Goal: Transaction & Acquisition: Subscribe to service/newsletter

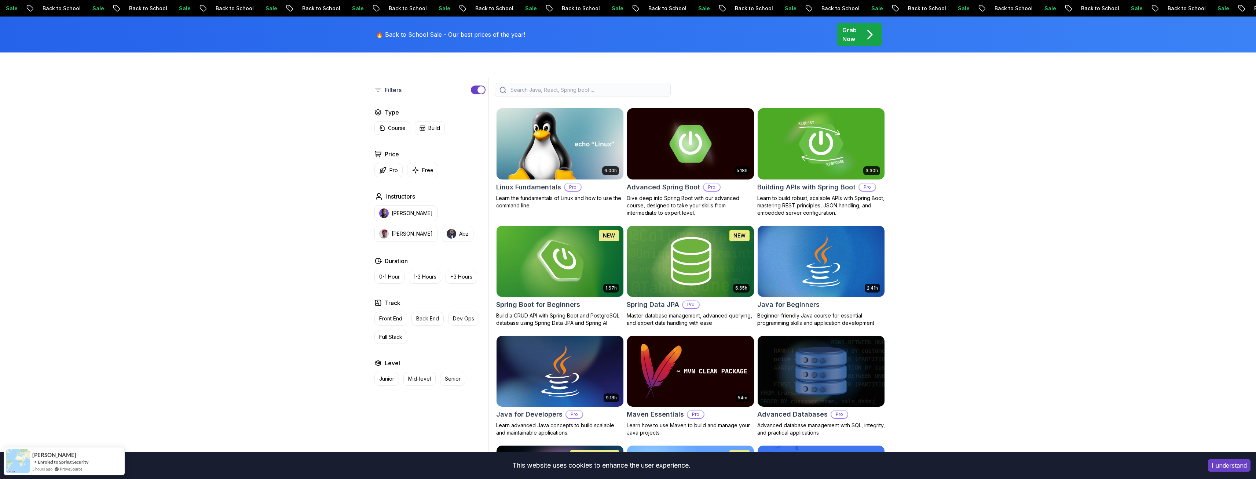
scroll to position [183, 0]
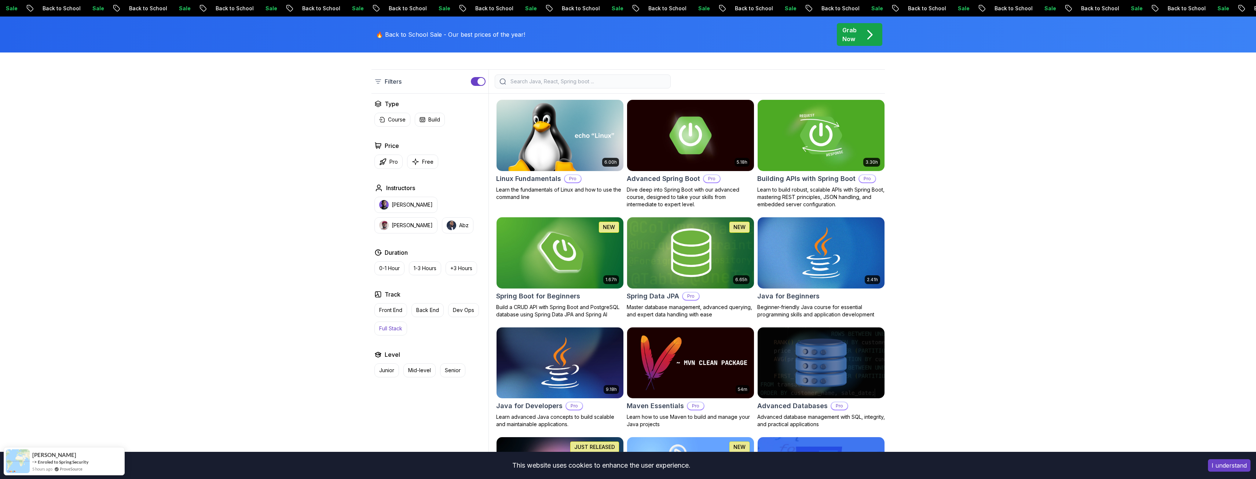
click at [388, 326] on p "Full Stack" at bounding box center [390, 328] width 23 height 7
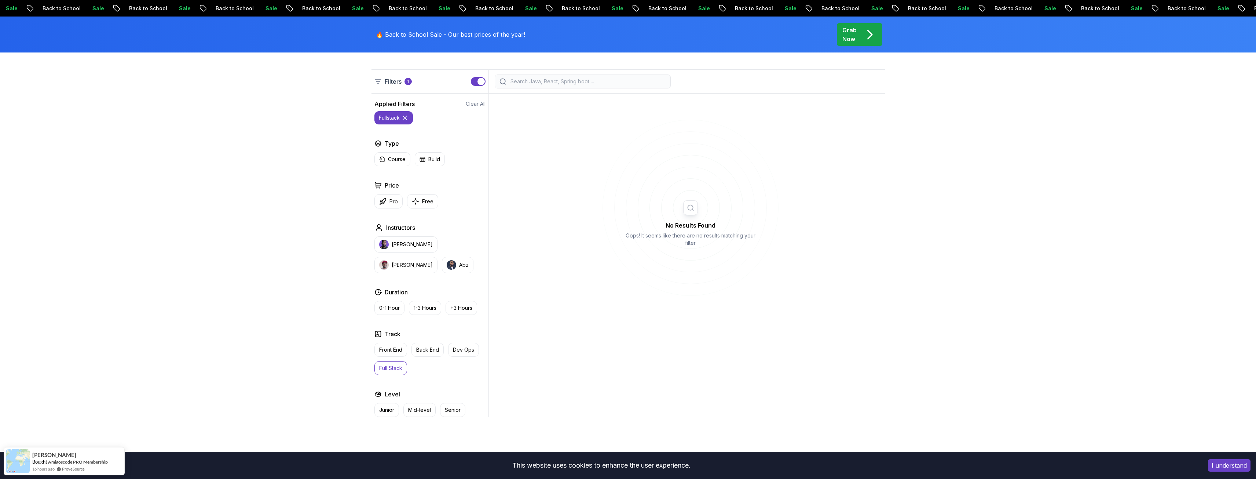
click at [406, 116] on icon at bounding box center [405, 118] width 4 height 4
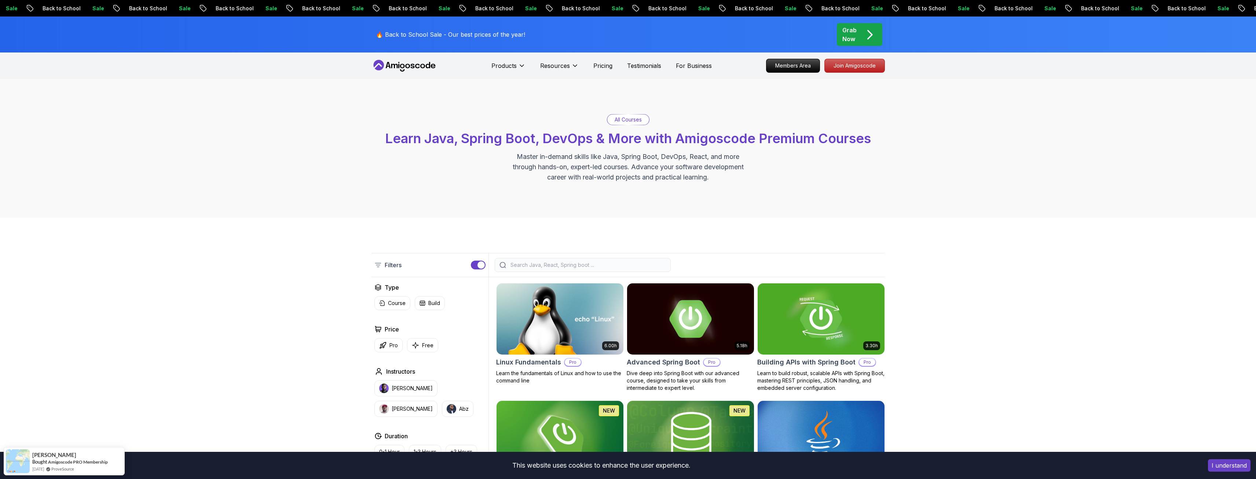
click at [412, 54] on nav "Products Resources Pricing Testimonials For Business Members Area Join Amigosco…" at bounding box center [627, 65] width 513 height 26
click at [409, 65] on icon at bounding box center [407, 66] width 5 height 4
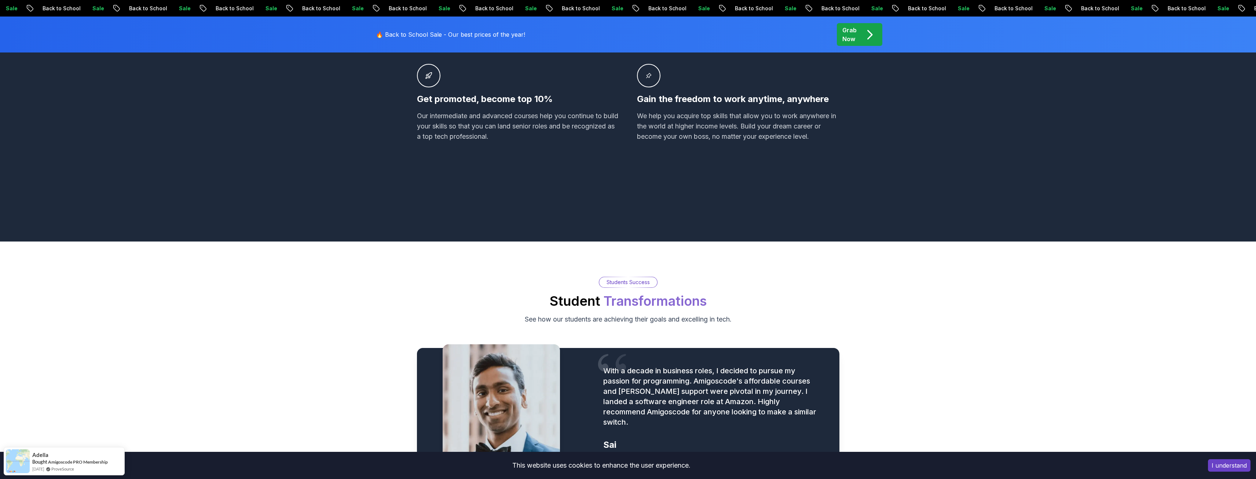
scroll to position [880, 0]
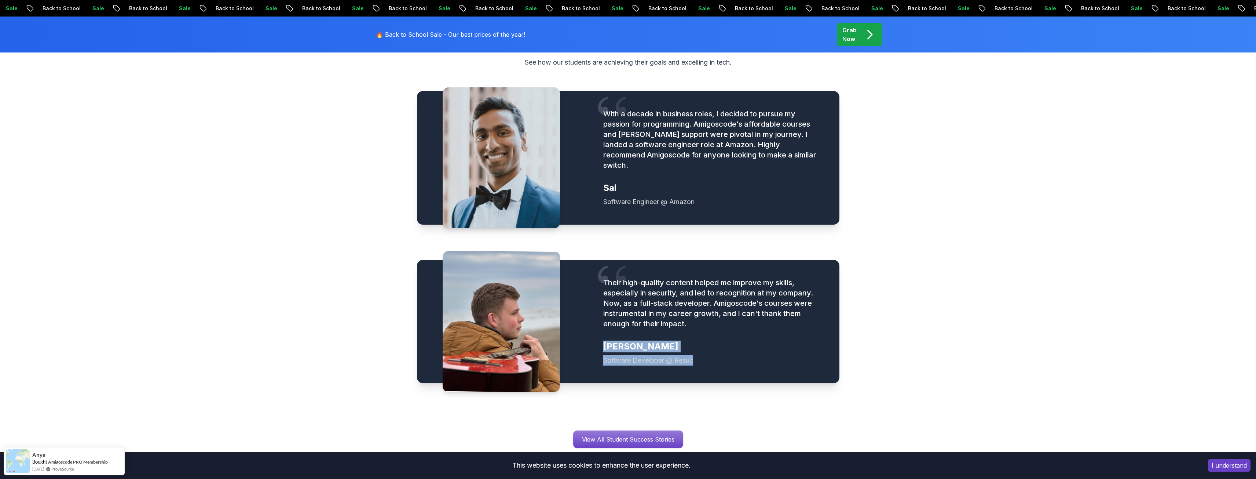
drag, startPoint x: 605, startPoint y: 336, endPoint x: 694, endPoint y: 352, distance: 90.6
click at [694, 352] on figcaption "Amir Software Developer @ Result" at bounding box center [712, 352] width 218 height 25
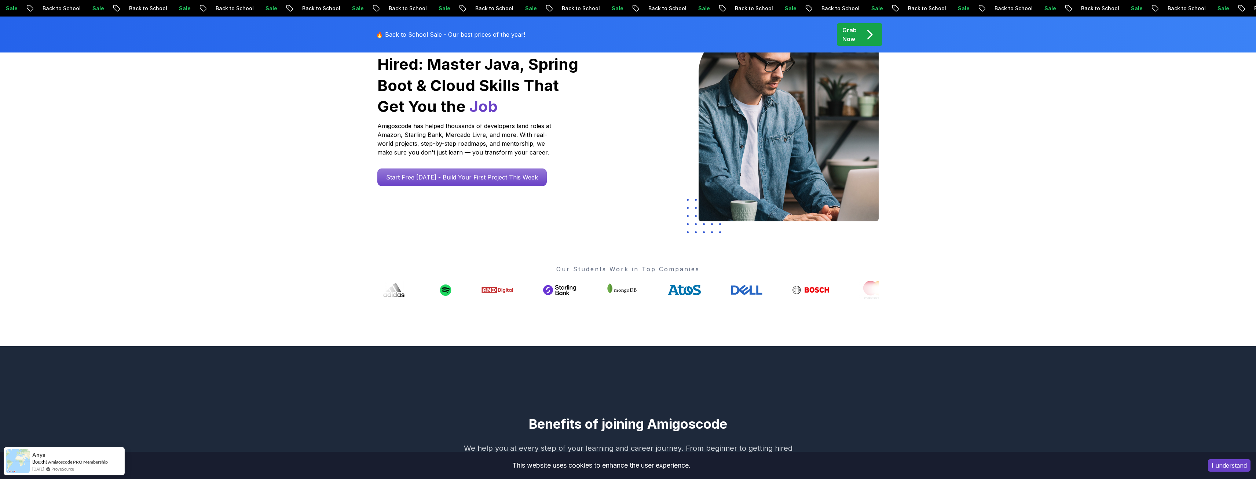
scroll to position [73, 0]
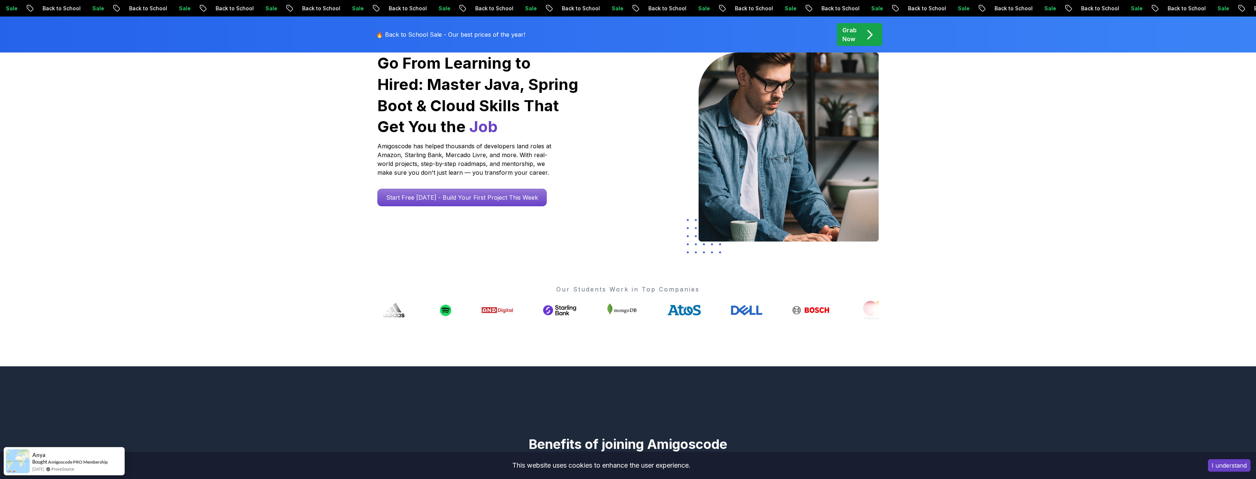
click at [849, 25] on span "pre-order" at bounding box center [859, 34] width 45 height 23
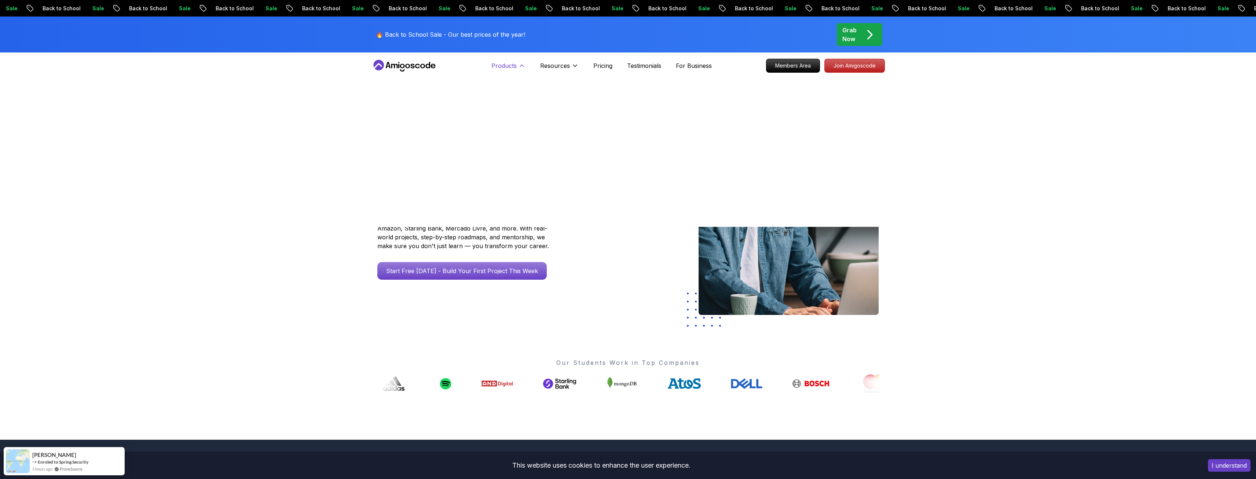
click at [509, 72] on button "Products" at bounding box center [508, 68] width 34 height 15
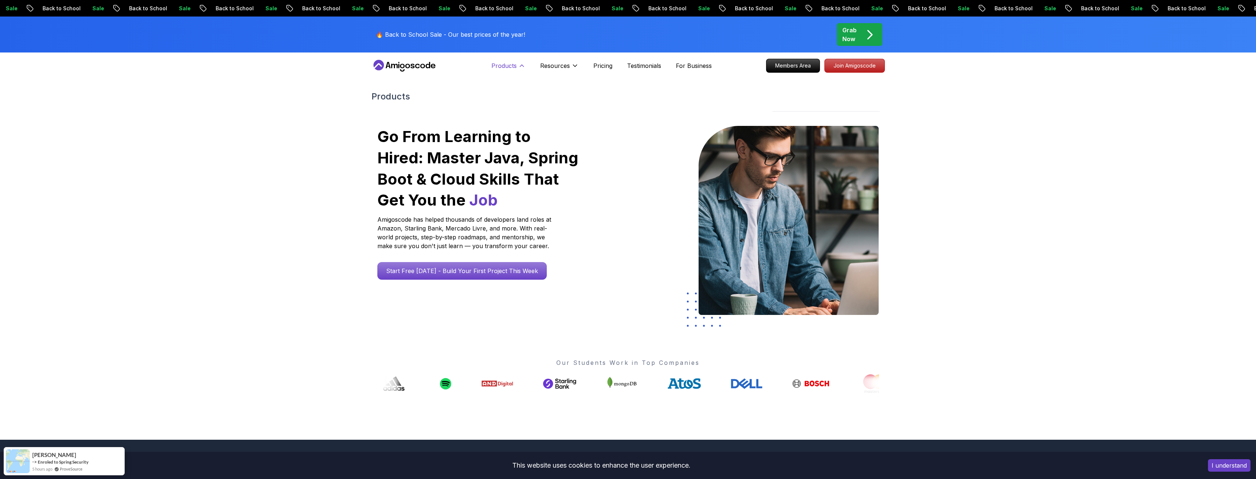
click at [514, 68] on p "Products" at bounding box center [503, 65] width 25 height 9
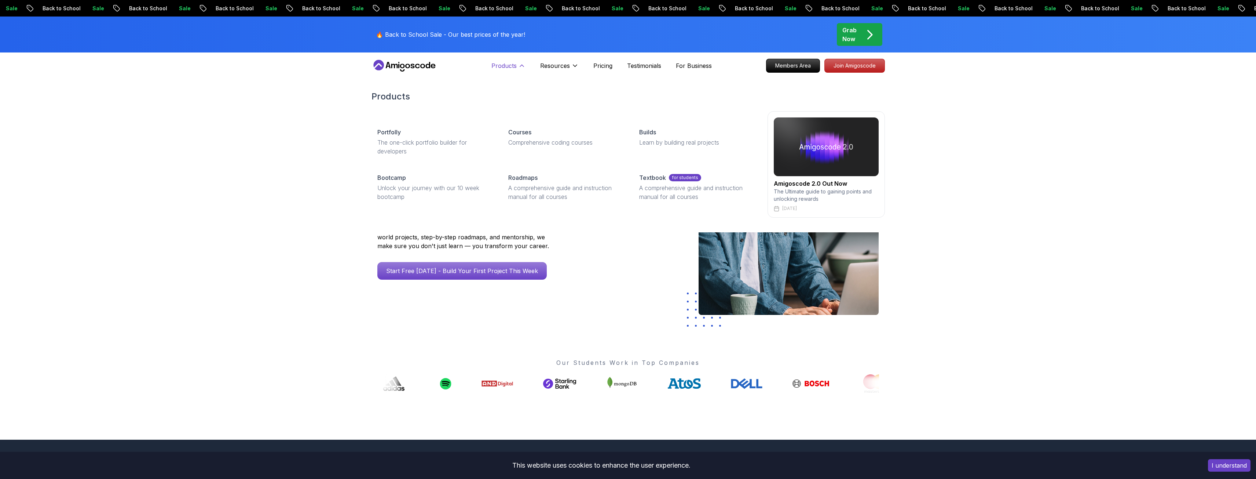
click at [515, 66] on p "Products" at bounding box center [503, 65] width 25 height 9
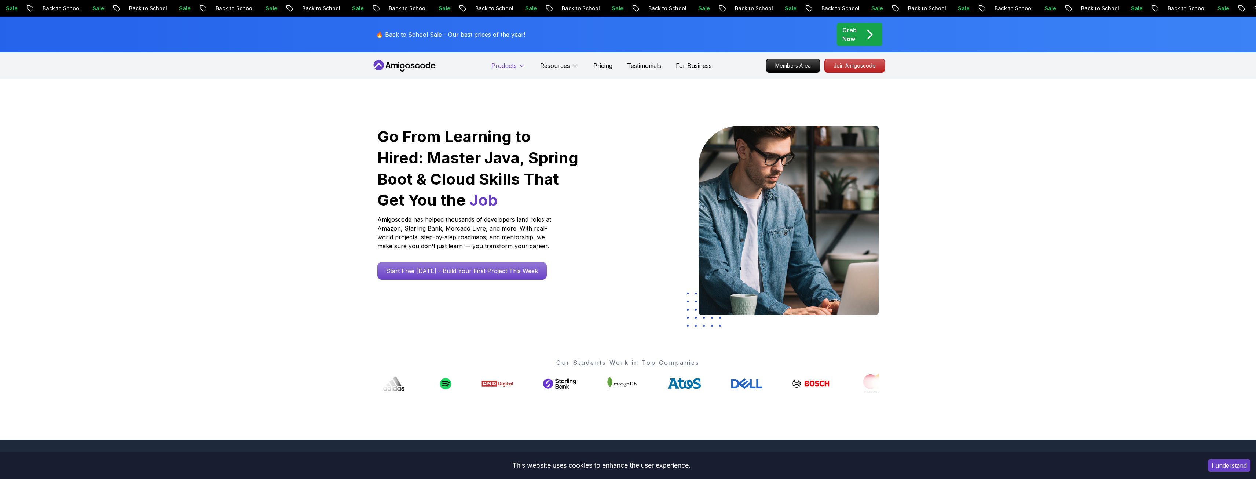
click at [515, 66] on p "Products" at bounding box center [503, 65] width 25 height 9
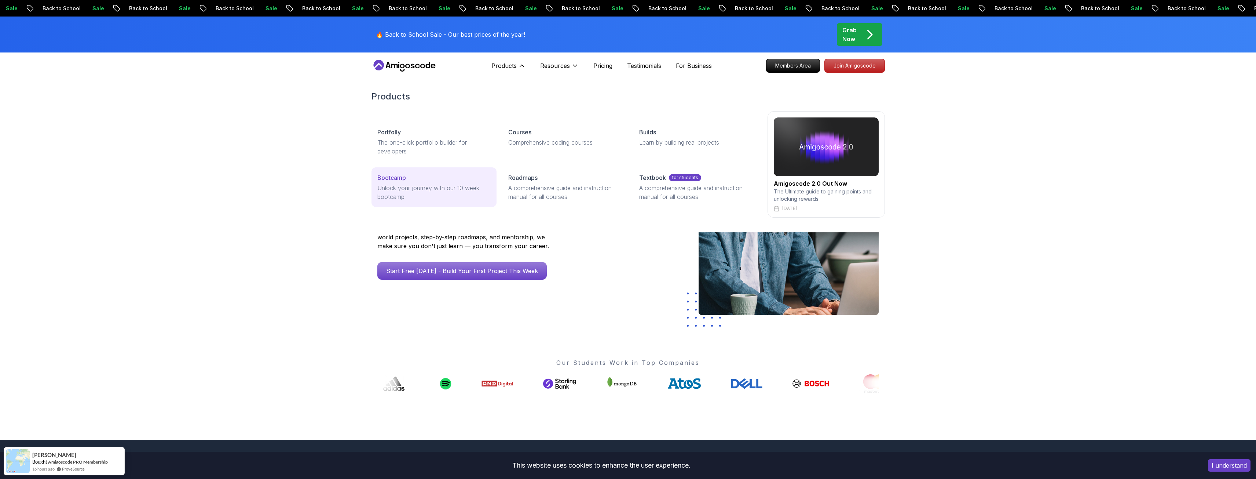
click at [395, 174] on p "Bootcamp" at bounding box center [391, 177] width 29 height 9
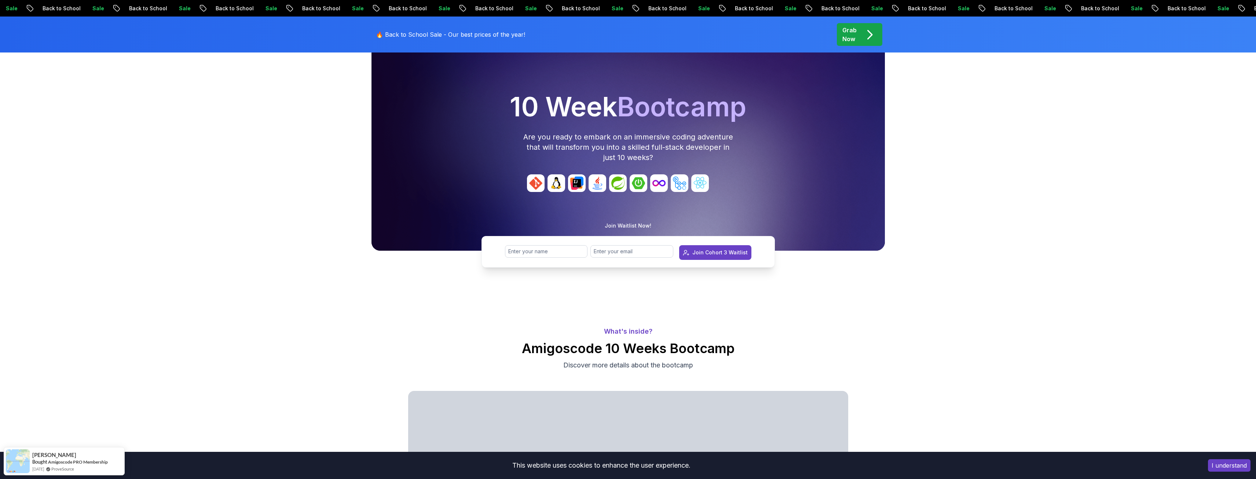
scroll to position [73, 0]
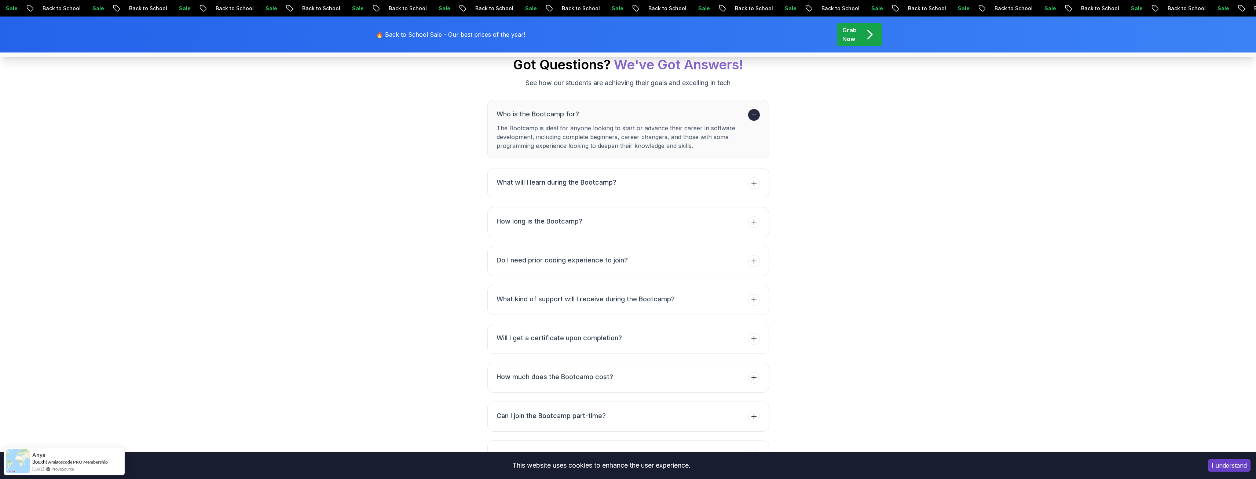
scroll to position [2677, 0]
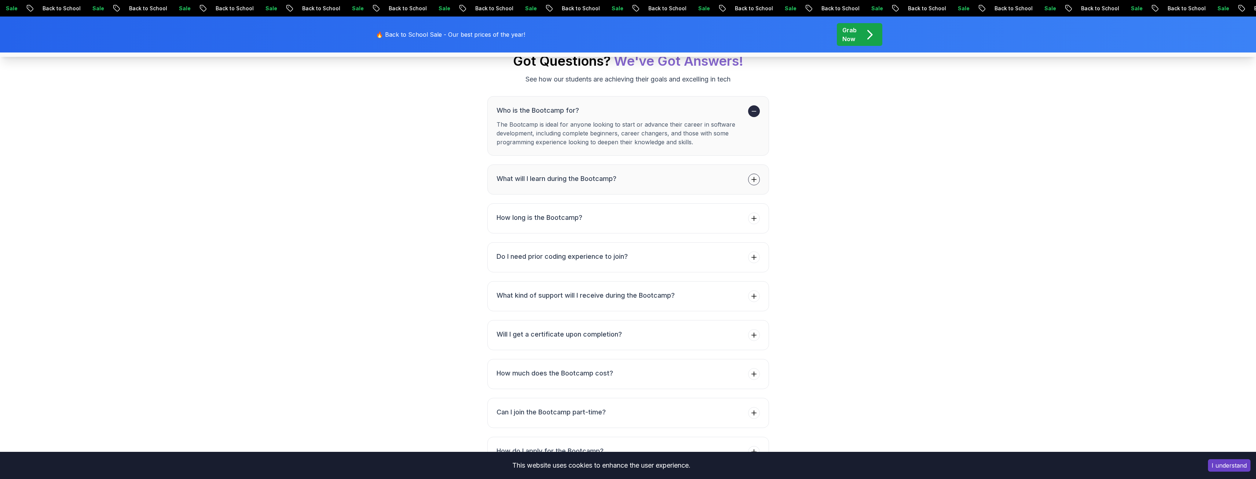
click at [666, 194] on button "What will I learn during the Bootcamp?" at bounding box center [628, 179] width 282 height 30
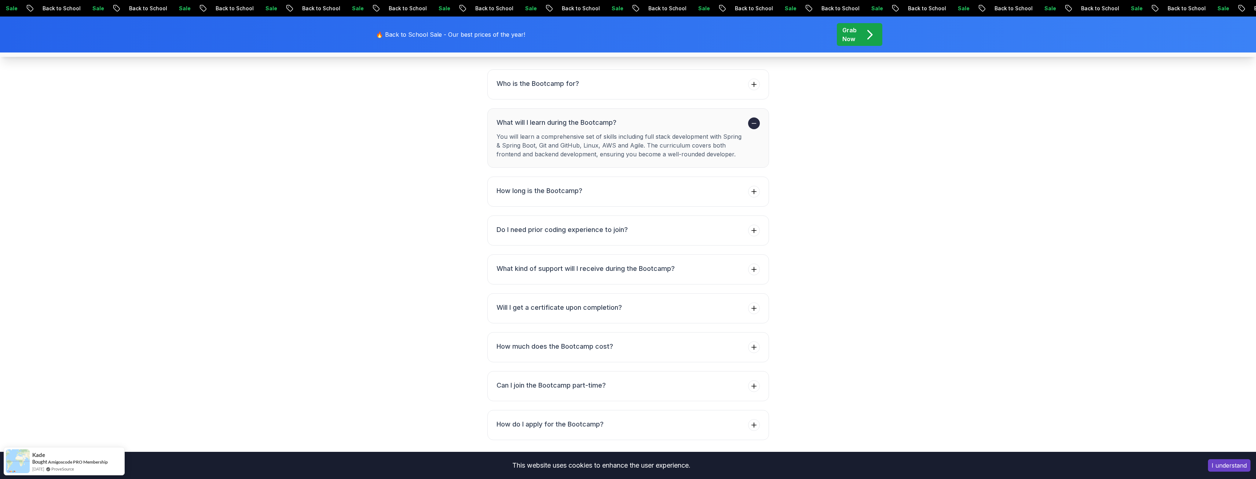
scroll to position [2787, 0]
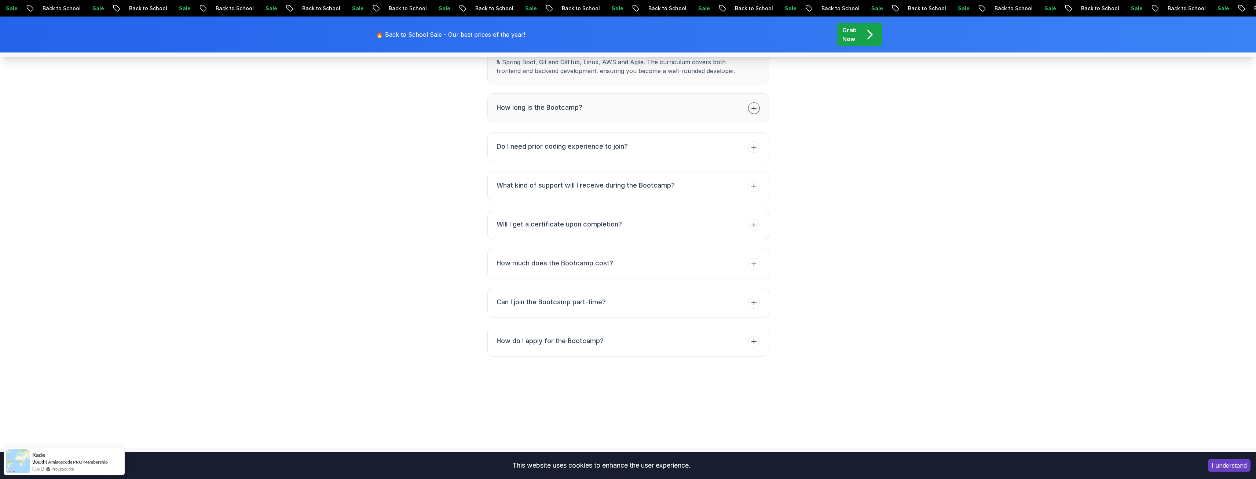
click at [607, 123] on button "How long is the Bootcamp?" at bounding box center [628, 108] width 282 height 30
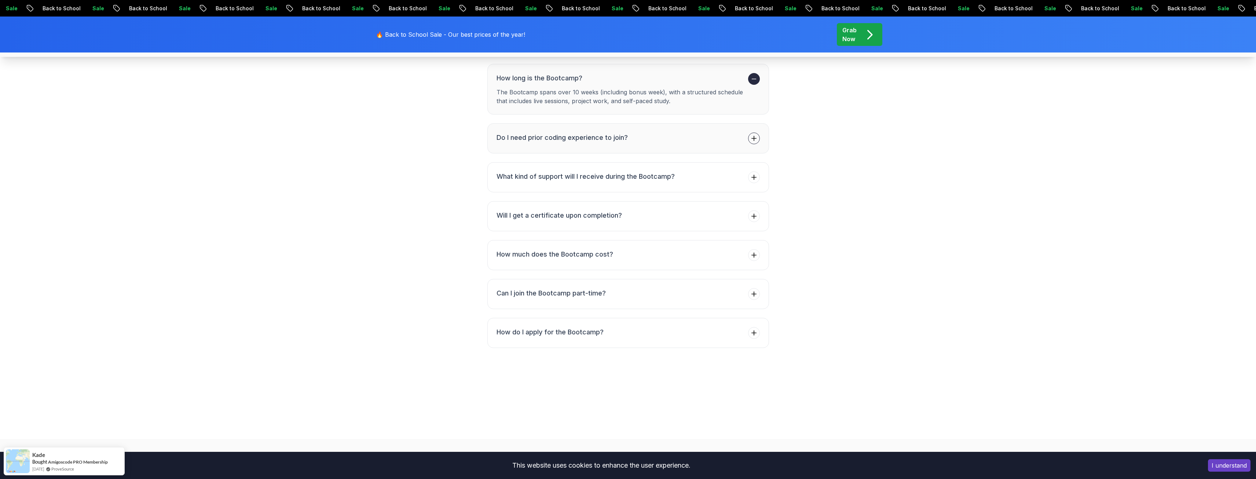
click at [600, 153] on button "Do I need prior coding experience to join?" at bounding box center [628, 138] width 282 height 30
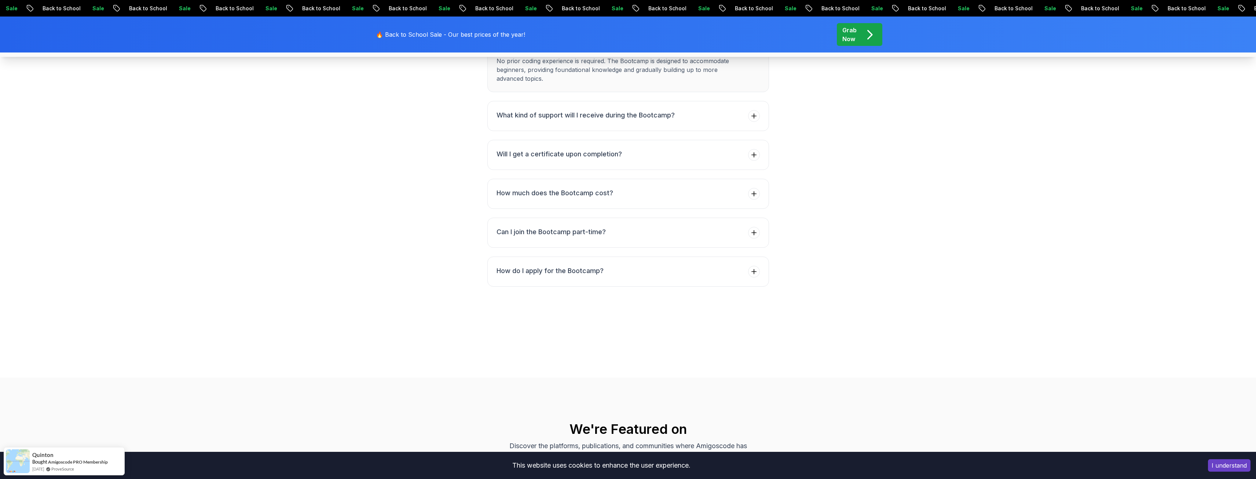
scroll to position [2860, 0]
click at [659, 205] on button "How much does the Bootcamp cost?" at bounding box center [628, 190] width 282 height 30
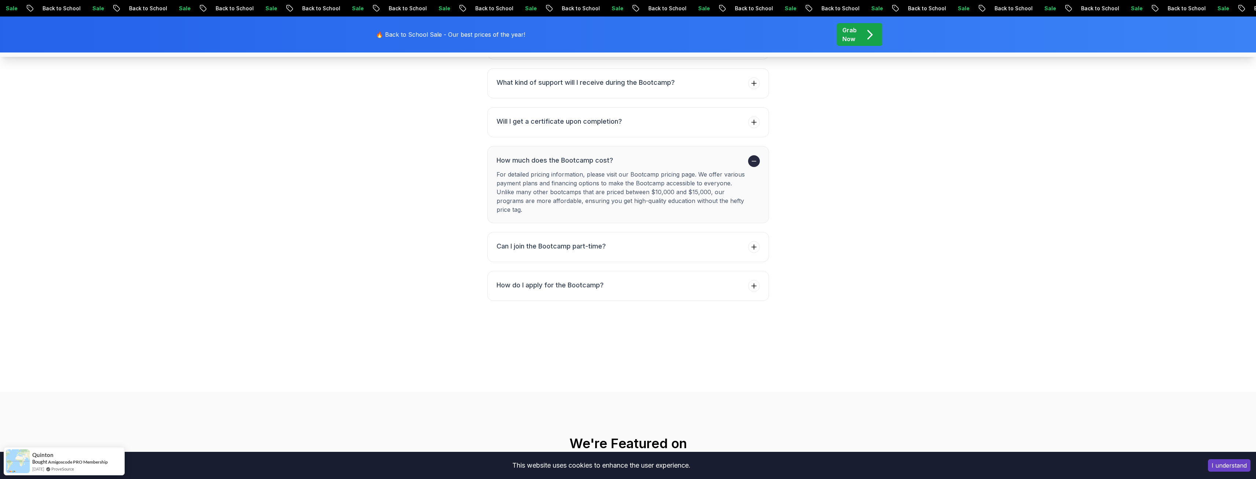
click at [593, 223] on button "How much does the Bootcamp cost? For detailed pricing information, please visit…" at bounding box center [628, 184] width 282 height 77
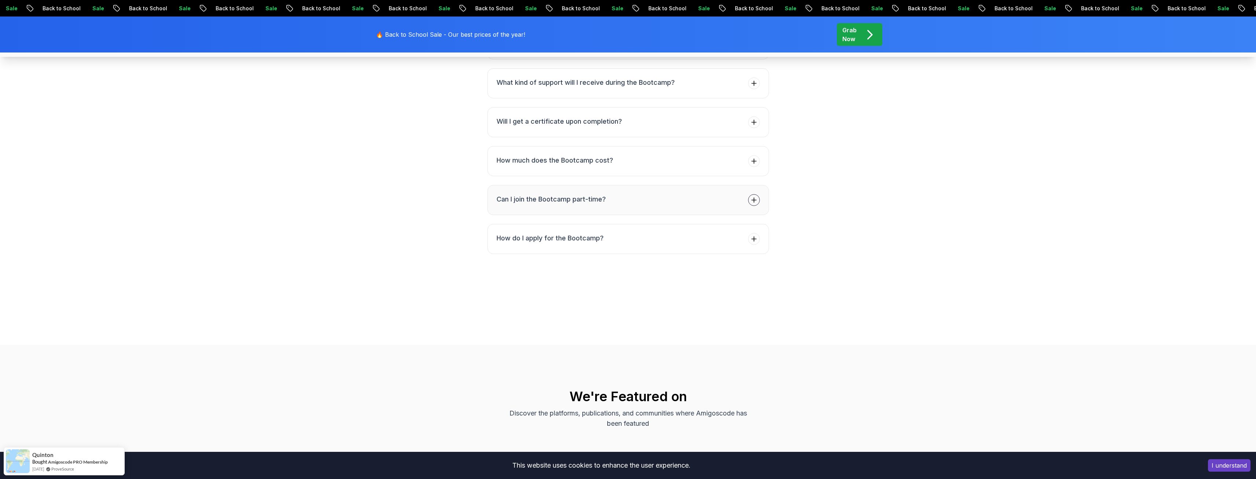
click at [671, 215] on button "Can I join the Bootcamp part-time?" at bounding box center [628, 200] width 282 height 30
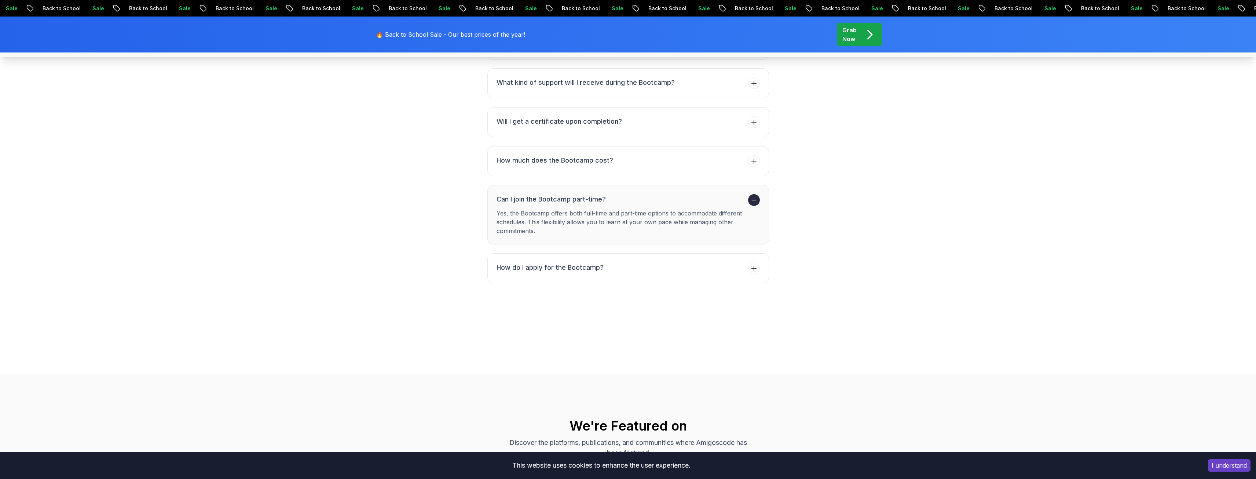
click at [660, 204] on h3 "Can I join the Bootcamp part-time?" at bounding box center [621, 199] width 249 height 10
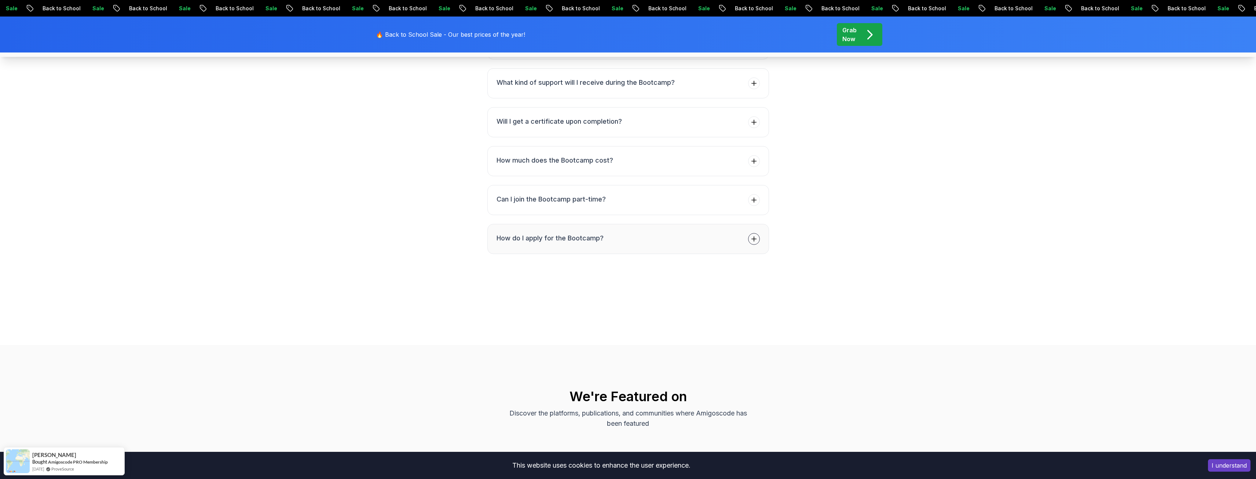
click at [632, 254] on button "How do I apply for the Bootcamp?" at bounding box center [628, 239] width 282 height 30
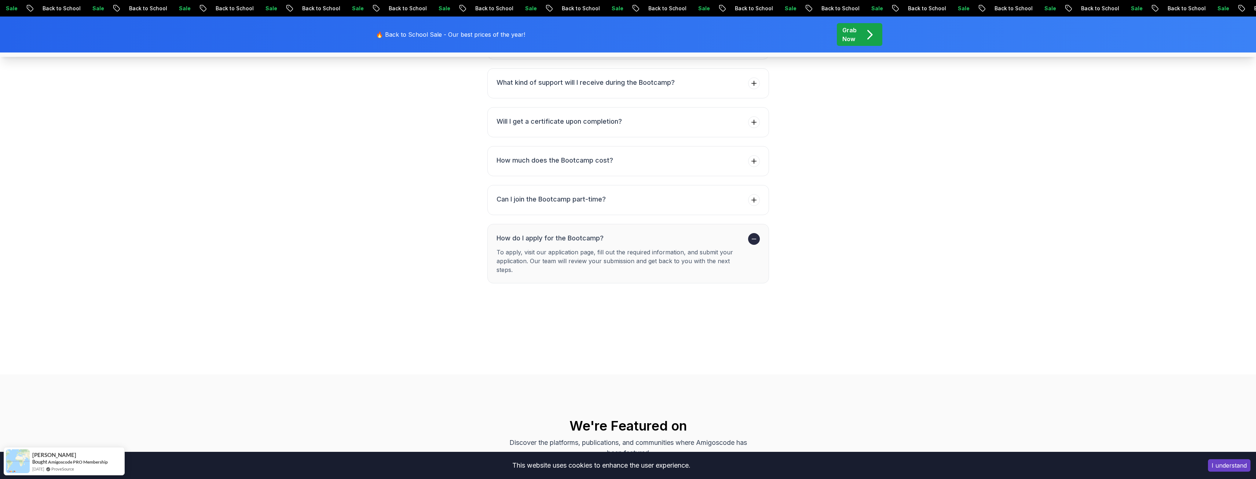
click at [626, 243] on h3 "How do I apply for the Bootcamp?" at bounding box center [621, 238] width 249 height 10
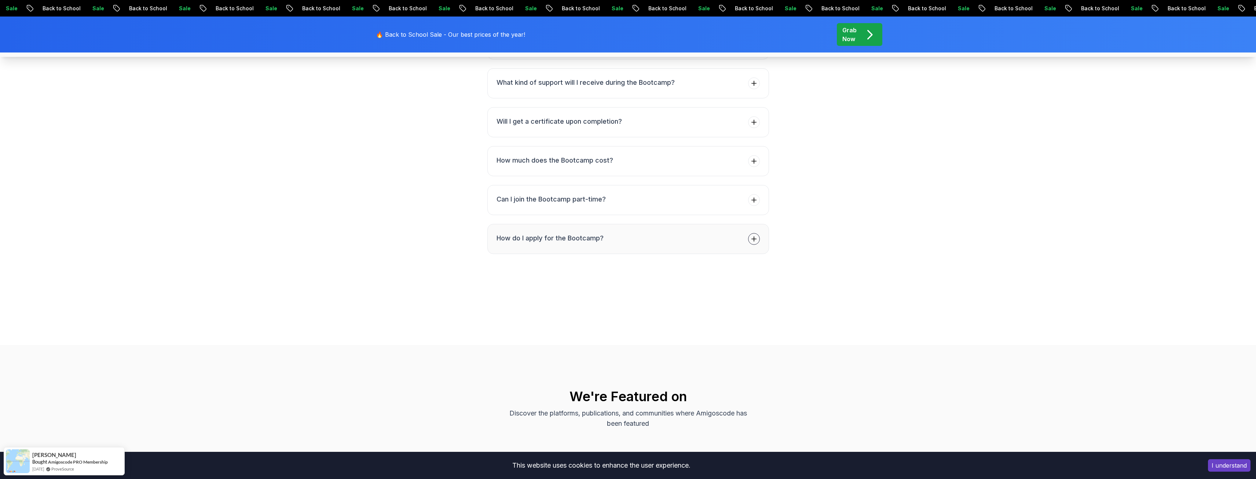
click at [627, 254] on button "How do I apply for the Bootcamp?" at bounding box center [628, 239] width 282 height 30
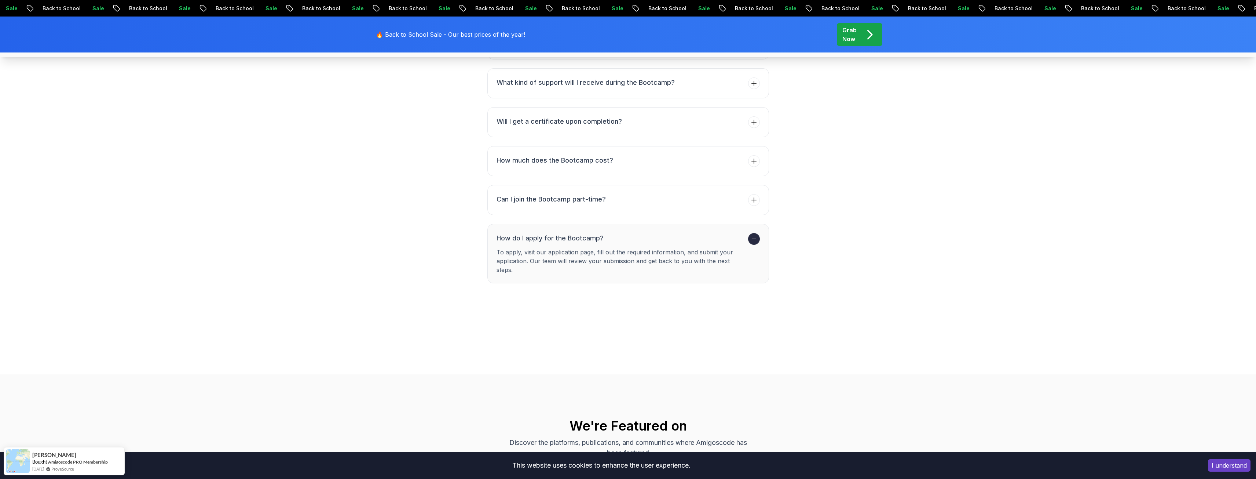
click at [852, 283] on div "FAQs Got Questions? We've Got Answers! See how our students are achieving their…" at bounding box center [628, 68] width 506 height 430
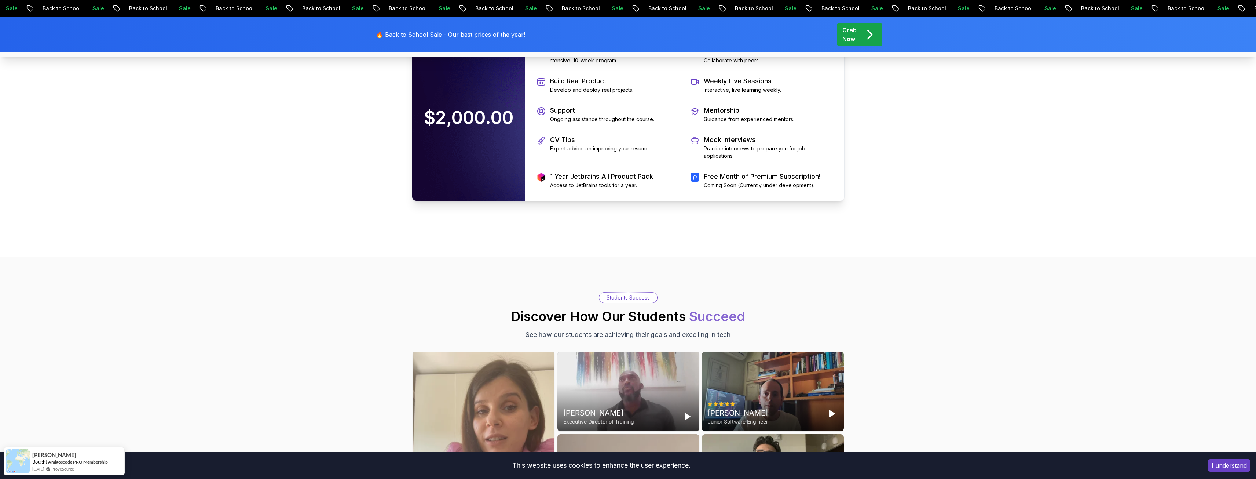
scroll to position [1357, 0]
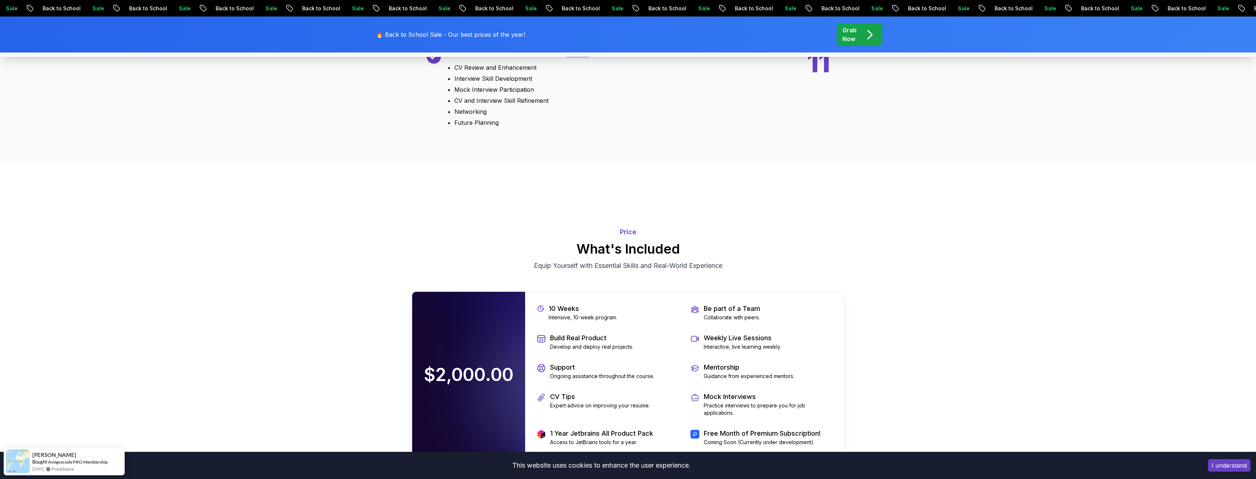
click at [574, 57] on div "Bonus" at bounding box center [578, 51] width 26 height 11
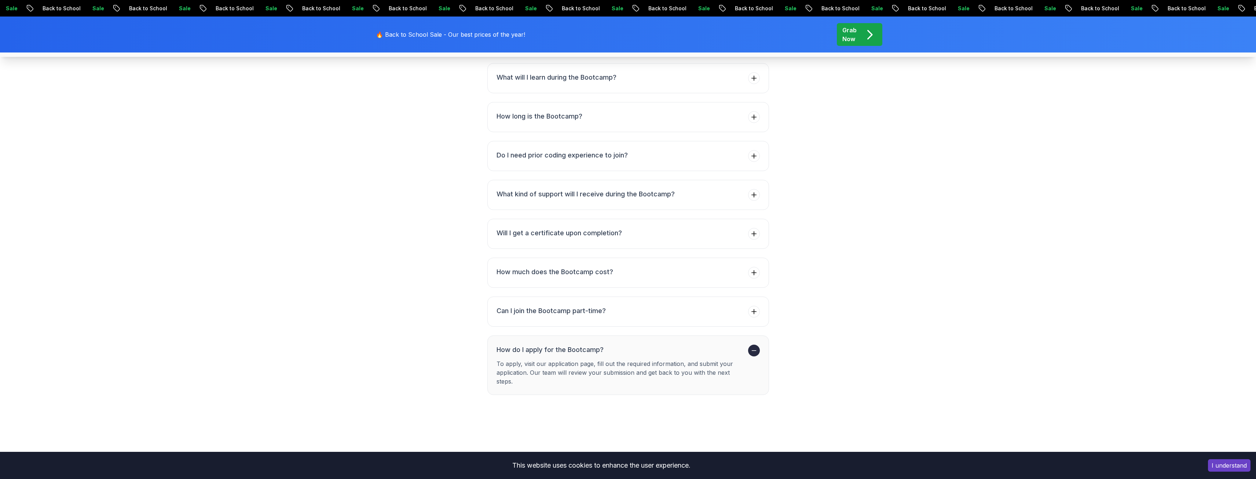
scroll to position [2741, 0]
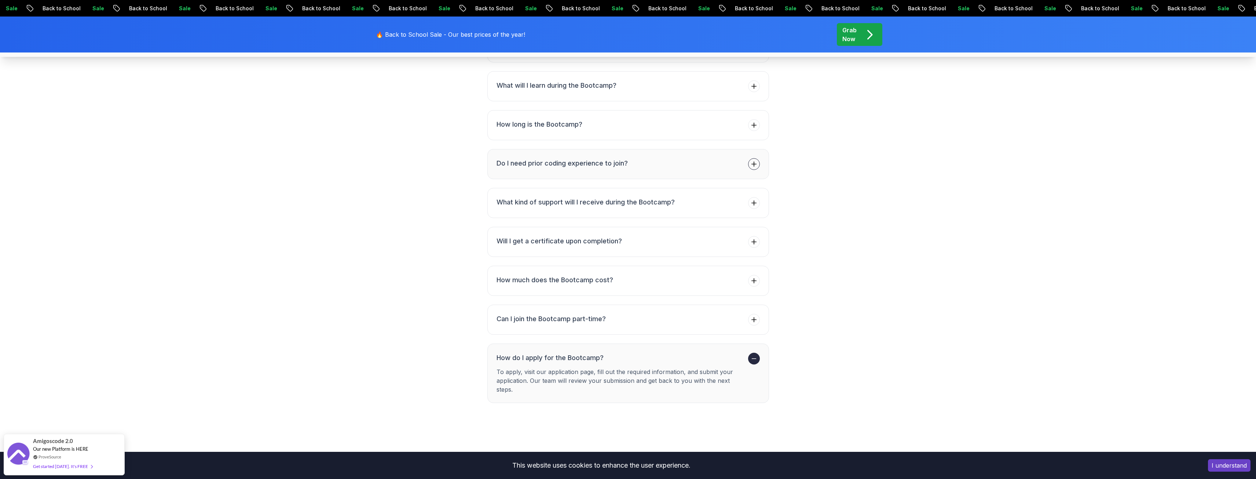
click at [623, 168] on h3 "Do I need prior coding experience to join?" at bounding box center [562, 163] width 131 height 10
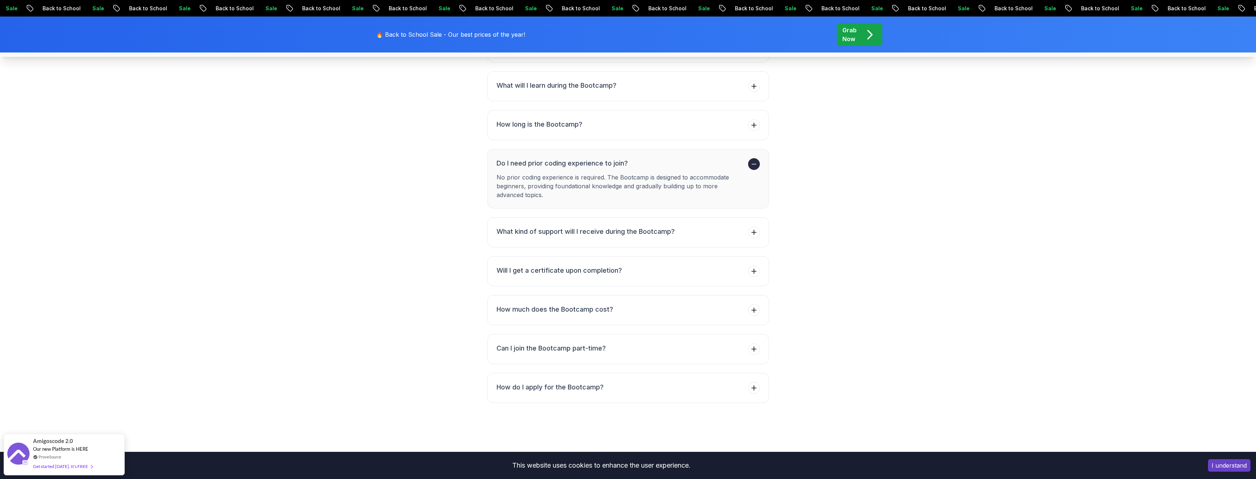
click at [521, 199] on p "No prior coding experience is required. The Bootcamp is designed to accommodate…" at bounding box center [621, 186] width 249 height 26
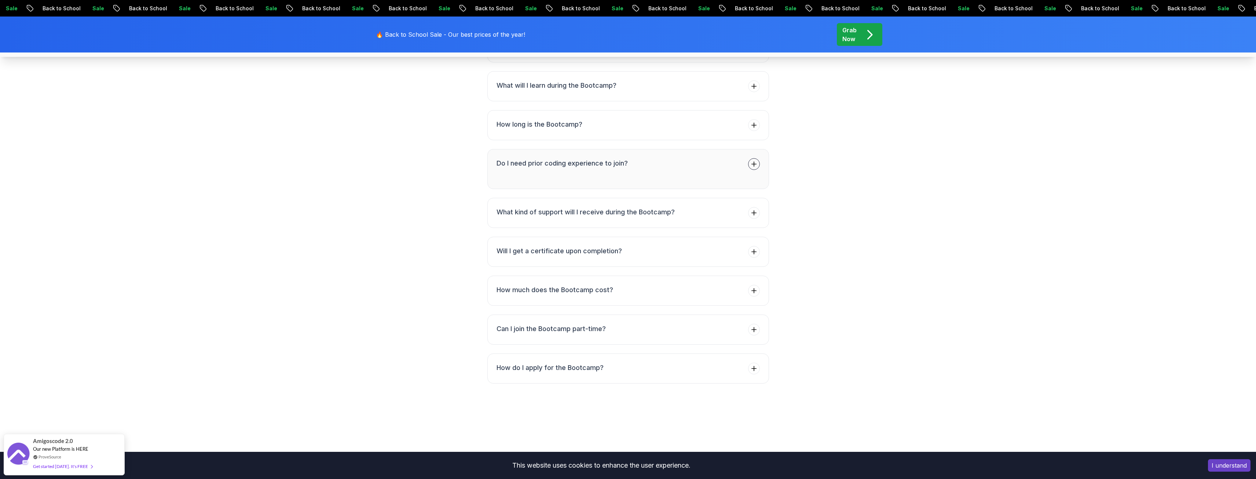
click at [521, 189] on button "Do I need prior coding experience to join? No prior coding experience is requir…" at bounding box center [628, 169] width 282 height 40
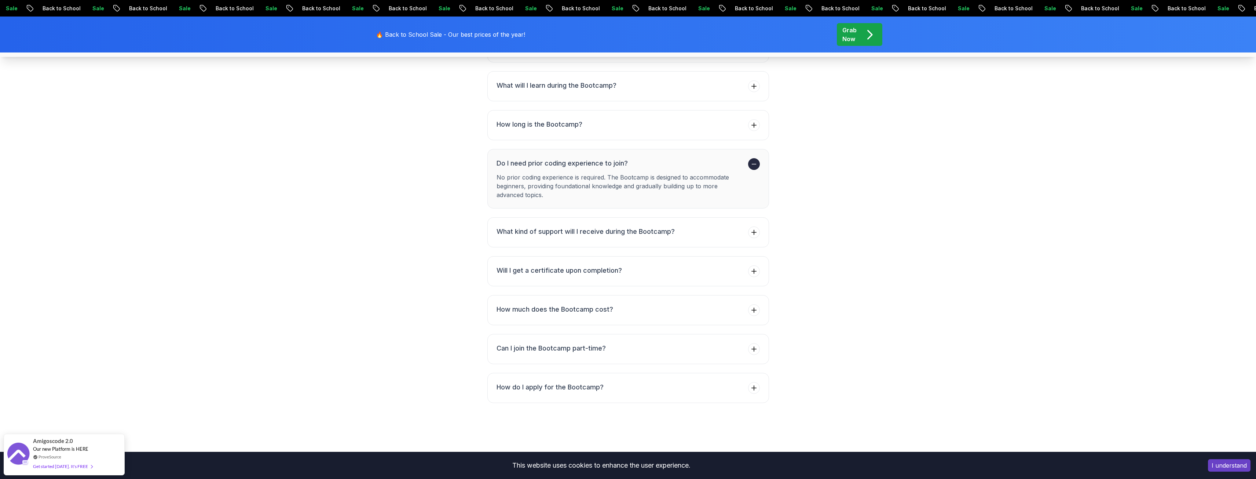
drag, startPoint x: 500, startPoint y: 270, endPoint x: 574, endPoint y: 282, distance: 75.0
click at [574, 199] on p "No prior coding experience is required. The Bootcamp is designed to accommodate…" at bounding box center [621, 186] width 249 height 26
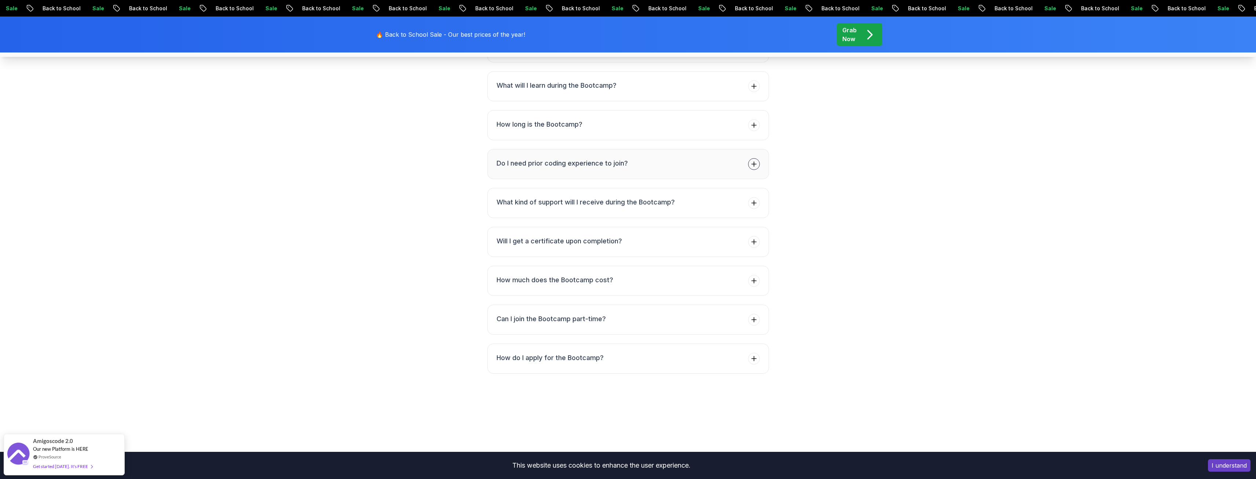
click at [628, 179] on button "Do I need prior coding experience to join?" at bounding box center [628, 164] width 282 height 30
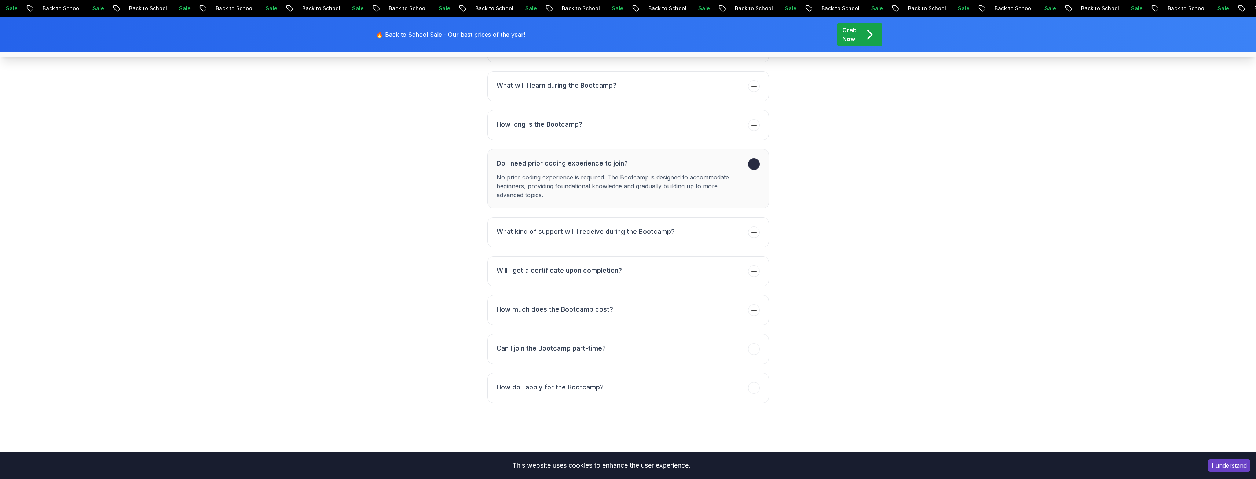
drag, startPoint x: 865, startPoint y: 42, endPoint x: 861, endPoint y: 42, distance: 4.1
click at [865, 42] on div "Grab Now" at bounding box center [859, 35] width 34 height 18
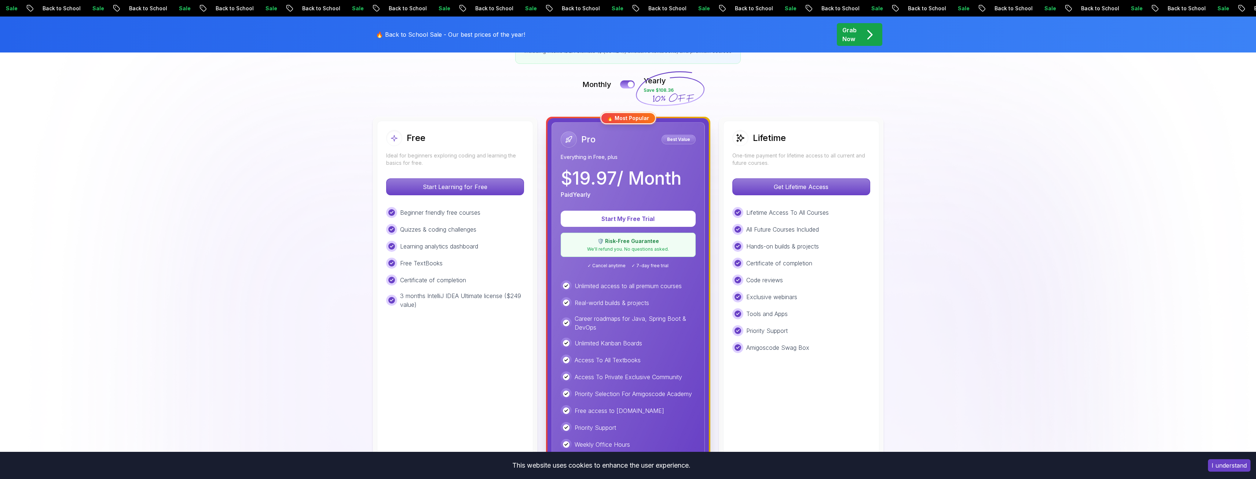
scroll to position [183, 0]
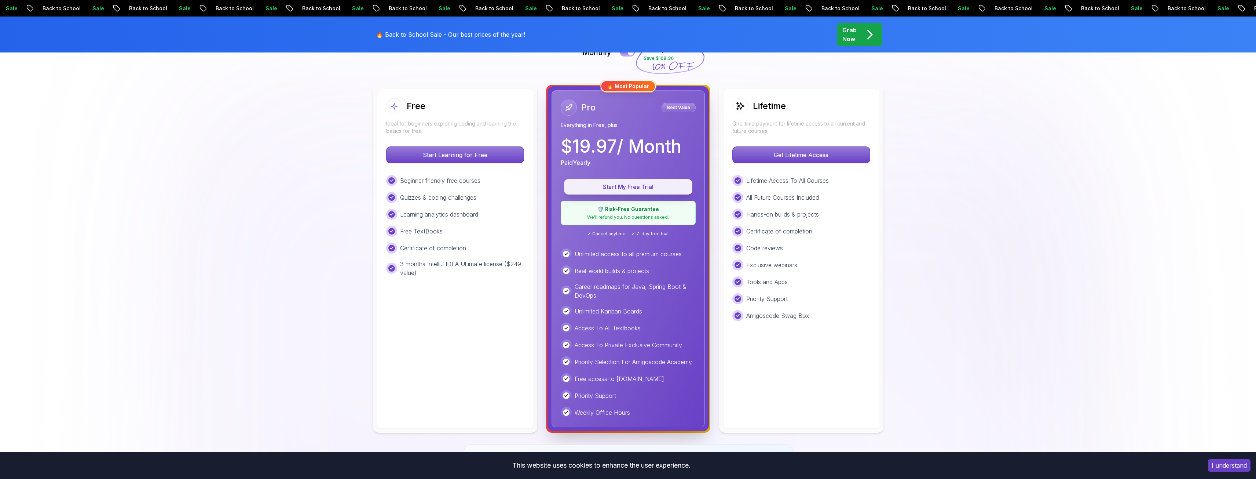
click at [647, 184] on p "Start My Free Trial" at bounding box center [627, 187] width 111 height 8
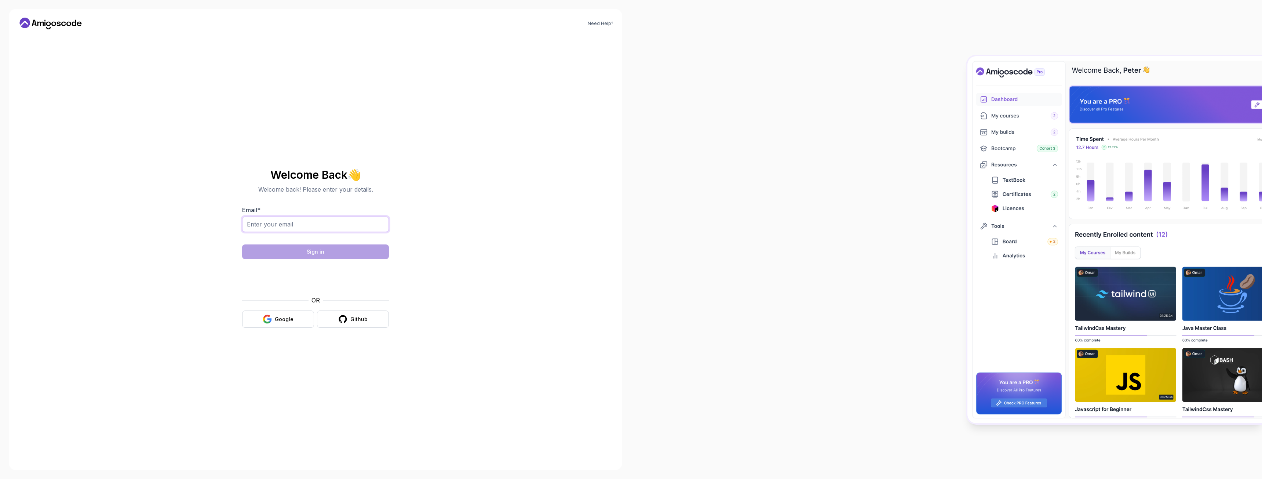
click at [309, 220] on input "Email *" at bounding box center [315, 223] width 147 height 15
type input "jakup.sinanii1@gmail.com"
click at [353, 249] on button "Sign in" at bounding box center [315, 251] width 147 height 15
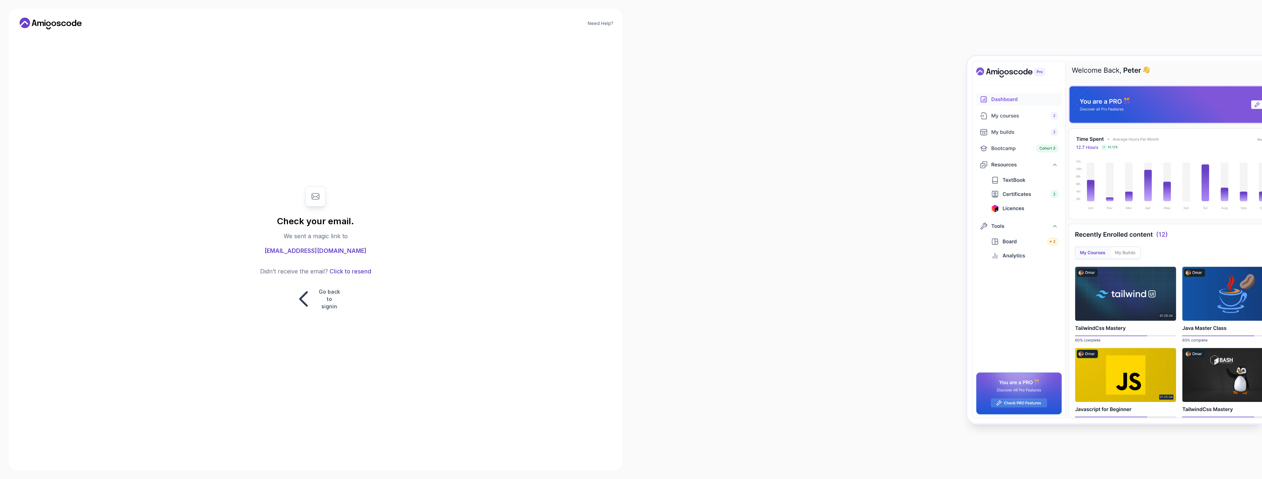
click at [330, 219] on h1 "Check your email." at bounding box center [315, 221] width 77 height 12
click at [96, 457] on div "Amigoscode 2.0 Our new Platform is HERE ProveSource Get started today. It's FREE" at bounding box center [64, 450] width 121 height 41
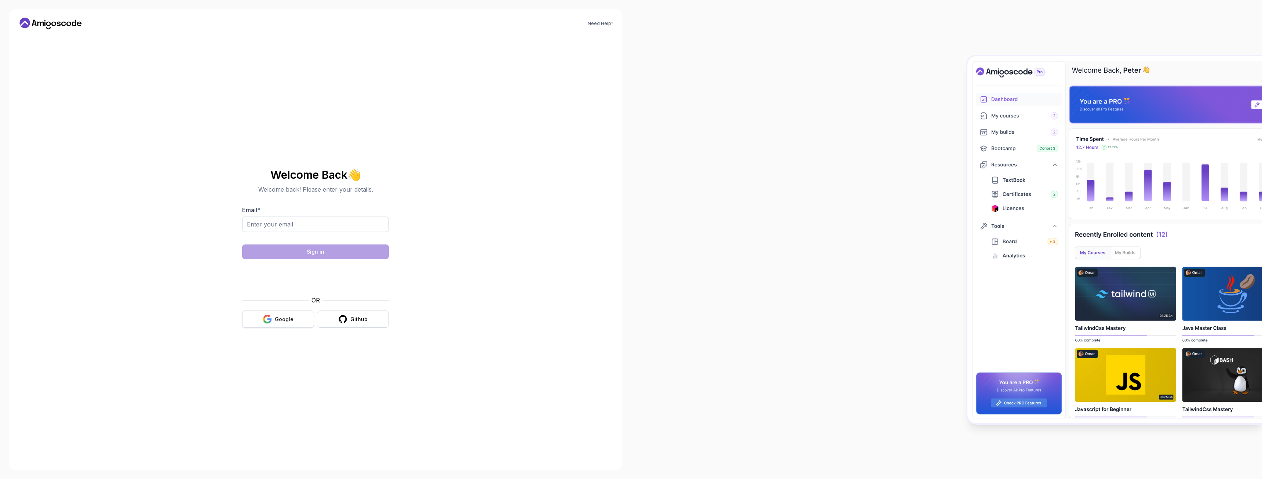
click at [270, 321] on icon "button" at bounding box center [269, 320] width 4 height 4
